Goal: Register for event/course

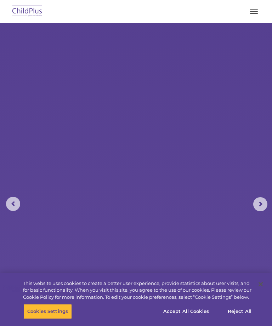
select select "MEDIUM"
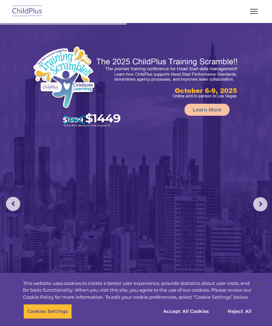
click at [259, 13] on button "button" at bounding box center [254, 11] width 15 height 11
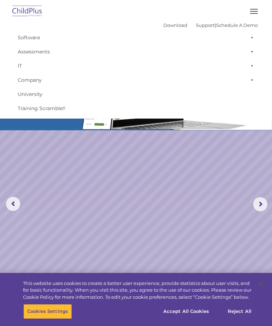
click at [35, 9] on img at bounding box center [27, 11] width 33 height 17
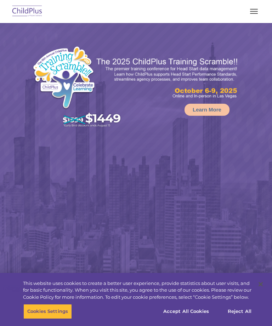
select select "MEDIUM"
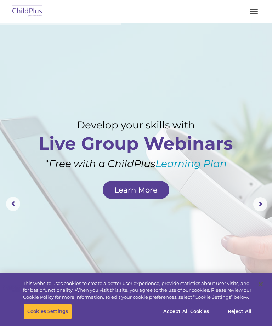
click at [246, 19] on div at bounding box center [136, 11] width 244 height 17
click at [254, 16] on button "button" at bounding box center [254, 11] width 15 height 11
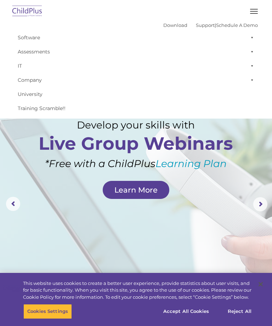
click at [31, 10] on img at bounding box center [27, 11] width 33 height 17
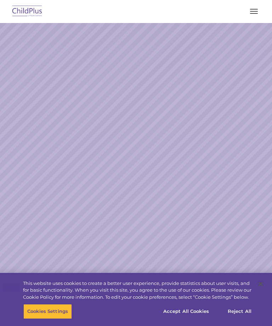
select select "MEDIUM"
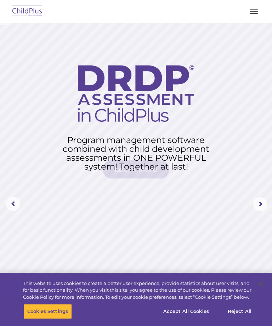
click at [249, 17] on button "button" at bounding box center [254, 11] width 15 height 11
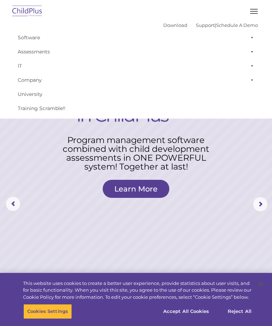
click at [43, 7] on img at bounding box center [27, 11] width 33 height 17
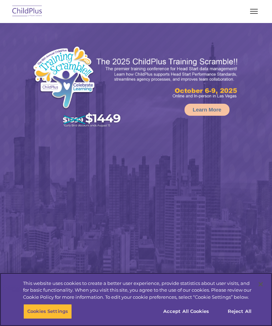
select select "MEDIUM"
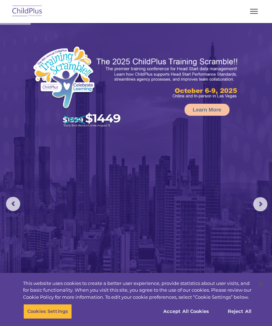
click at [35, 10] on img at bounding box center [27, 11] width 33 height 17
click at [255, 12] on button "button" at bounding box center [254, 11] width 15 height 11
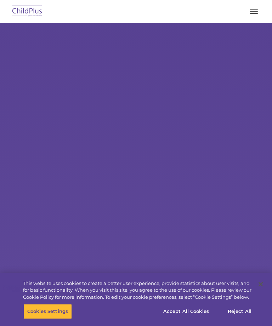
select select "MEDIUM"
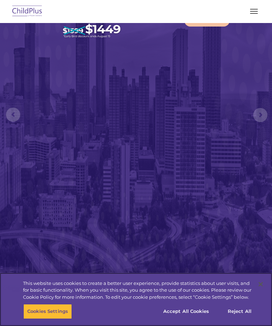
scroll to position [89, 0]
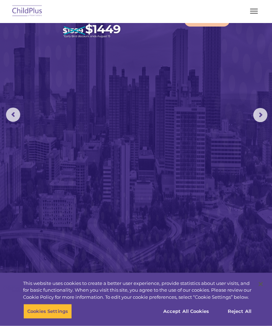
click at [253, 7] on button "button" at bounding box center [254, 11] width 15 height 11
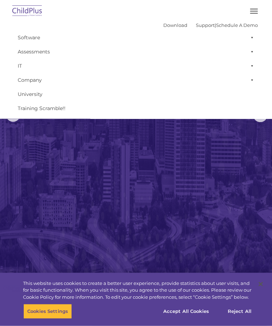
scroll to position [89, 0]
click at [257, 12] on button "button" at bounding box center [254, 11] width 15 height 11
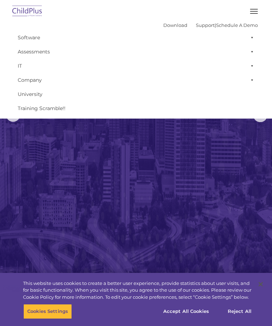
click at [45, 53] on link "Assessments" at bounding box center [136, 52] width 244 height 14
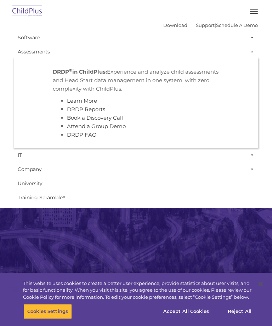
click at [85, 113] on link "DRDP Reports" at bounding box center [86, 109] width 38 height 7
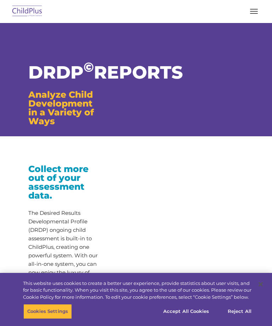
click at [37, 7] on img at bounding box center [27, 11] width 33 height 17
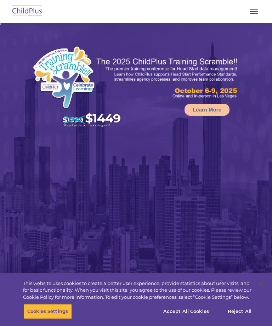
click at [252, 8] on button "button" at bounding box center [254, 11] width 15 height 11
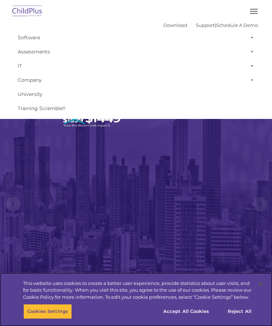
select select "MEDIUM"
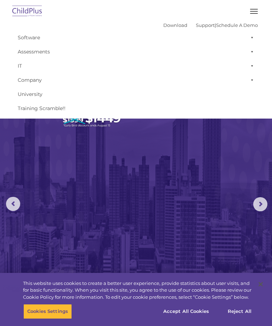
click at [44, 53] on link "Assessments" at bounding box center [136, 52] width 244 height 14
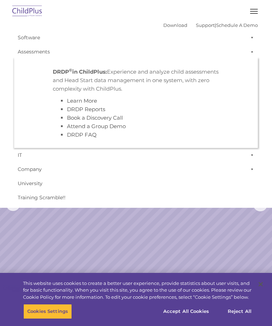
click at [112, 124] on link "Attend a Group Demo" at bounding box center [96, 126] width 59 height 7
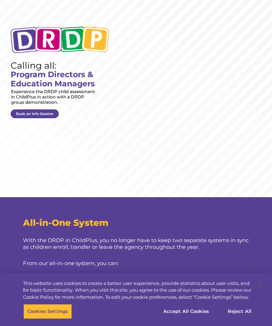
click at [46, 109] on link "Book an Info Session" at bounding box center [35, 113] width 48 height 9
